Goal: Find specific page/section: Find specific page/section

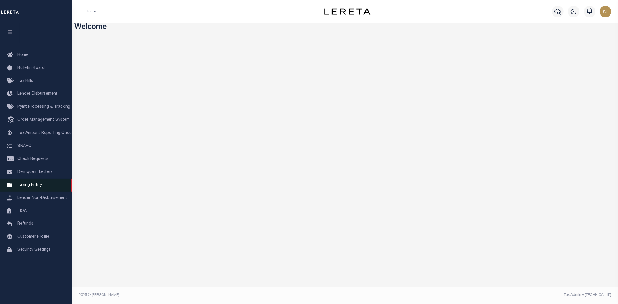
click at [23, 183] on span "Taxing Entity" at bounding box center [29, 185] width 25 height 4
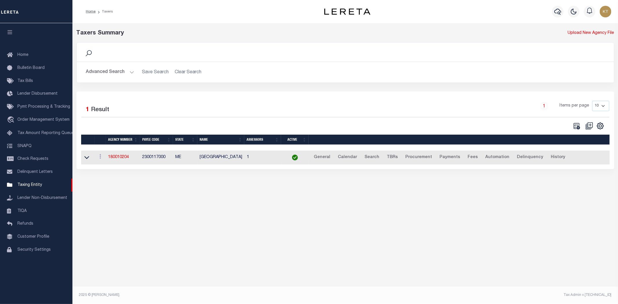
click at [545, 219] on div "Taxers Summary Upload New Agency File Search Advanced Search Save Search Clear …" at bounding box center [344, 160] width 545 height 274
click at [100, 75] on button "Advanced Search" at bounding box center [110, 72] width 48 height 11
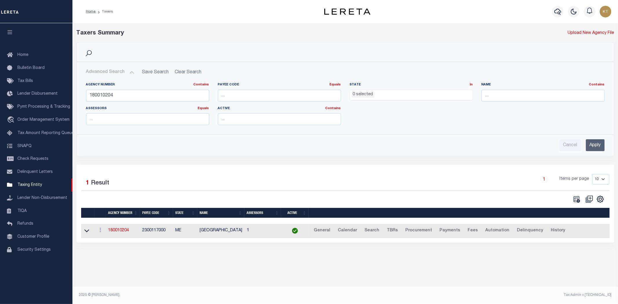
click at [387, 57] on div "Search" at bounding box center [345, 52] width 528 height 10
